Goal: Transaction & Acquisition: Purchase product/service

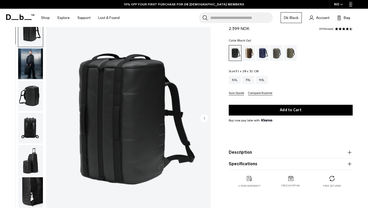
click at [205, 117] on circle "Next slide" at bounding box center [205, 118] width 8 height 8
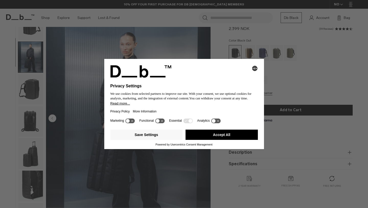
scroll to position [32, 0]
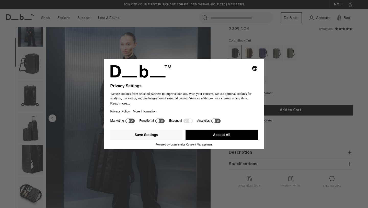
click at [205, 117] on div "Privacy Policy More Information" at bounding box center [185, 111] width 148 height 12
click at [210, 136] on button "Accept All" at bounding box center [222, 134] width 72 height 10
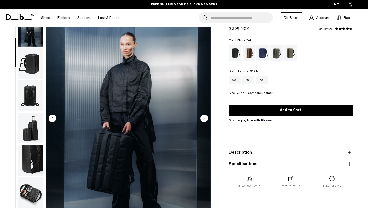
click at [205, 120] on circle "Next slide" at bounding box center [205, 118] width 8 height 8
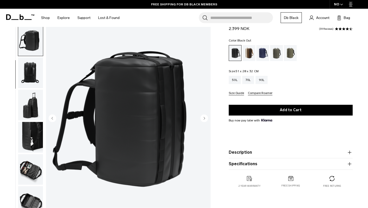
click at [205, 120] on circle "Next slide" at bounding box center [205, 118] width 8 height 8
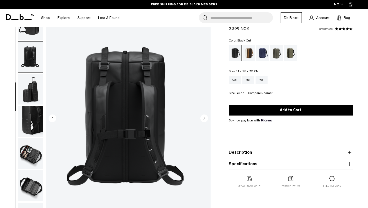
scroll to position [83, 0]
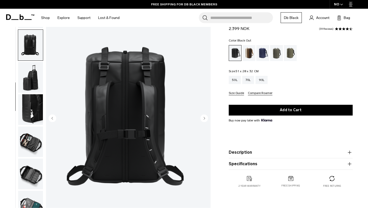
click at [205, 120] on circle "Next slide" at bounding box center [205, 118] width 8 height 8
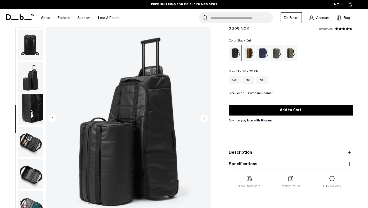
click at [205, 120] on circle "Next slide" at bounding box center [205, 118] width 8 height 8
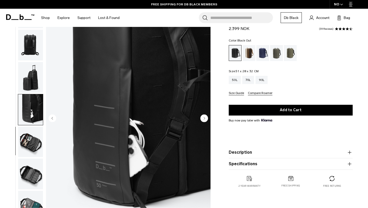
click at [205, 120] on circle "Next slide" at bounding box center [205, 118] width 8 height 8
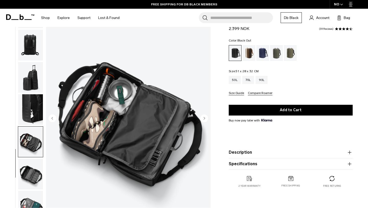
click at [205, 120] on circle "Next slide" at bounding box center [205, 118] width 8 height 8
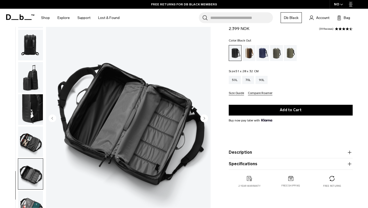
click at [205, 120] on circle "Next slide" at bounding box center [205, 118] width 8 height 8
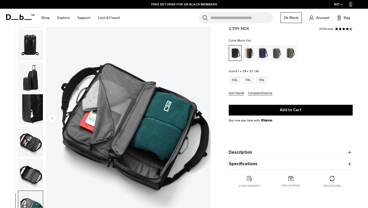
click at [205, 120] on img "9 / 9" at bounding box center [128, 119] width 165 height 206
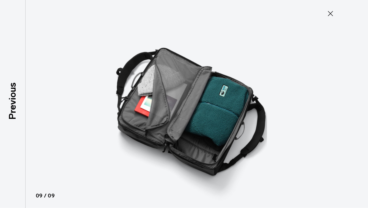
click at [333, 14] on icon at bounding box center [331, 13] width 8 height 8
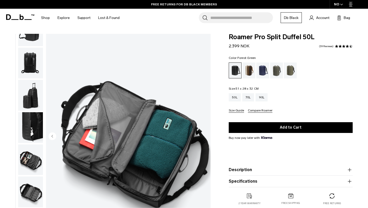
scroll to position [0, 0]
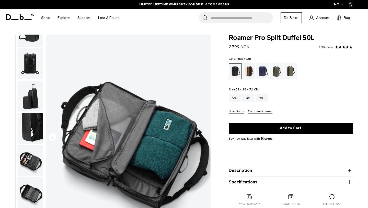
drag, startPoint x: 254, startPoint y: 47, endPoint x: 230, endPoint y: 47, distance: 24.3
click at [230, 47] on div "Roamer Pro Split Duffel 50L 2.399 NOK 4.7 star rating 39 Reviews" at bounding box center [291, 42] width 124 height 15
copy span "2.399 NOK"
